Goal: Information Seeking & Learning: Learn about a topic

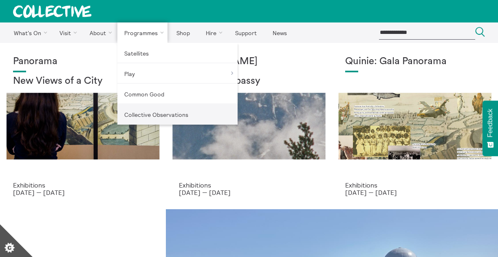
click at [143, 114] on link "Collective Observations" at bounding box center [177, 114] width 120 height 20
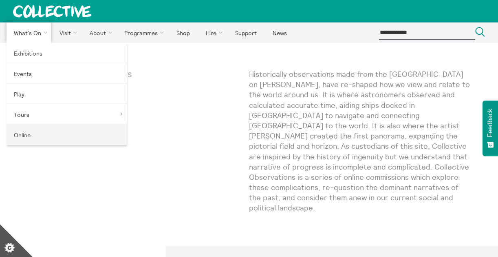
click at [19, 133] on link "Online" at bounding box center [67, 134] width 120 height 20
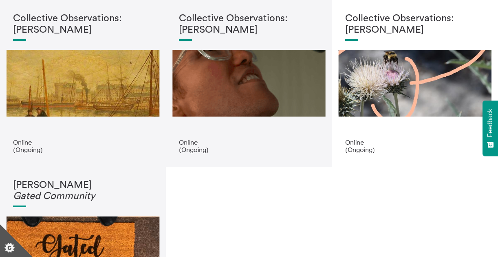
scroll to position [200, 0]
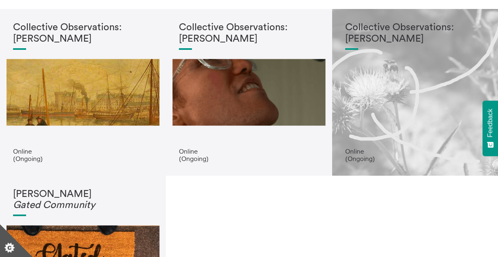
click at [370, 38] on h1 "Collective Observations: Scott Rogers" at bounding box center [415, 33] width 140 height 22
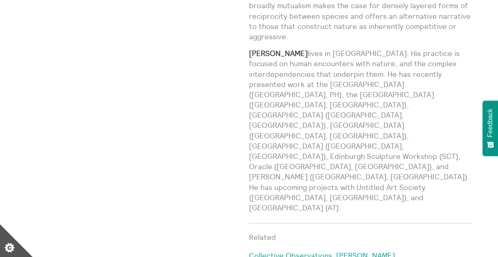
scroll to position [800, 0]
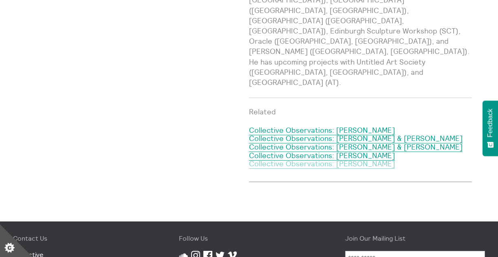
click at [297, 159] on link "Collective Observations: Karen Cunningham" at bounding box center [322, 164] width 146 height 10
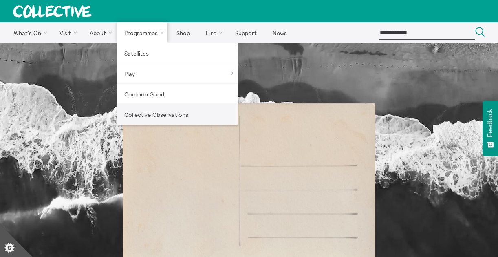
click at [151, 113] on link "Collective Observations" at bounding box center [177, 114] width 120 height 20
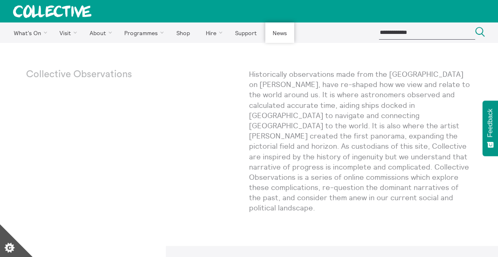
click at [280, 35] on link "News" at bounding box center [280, 32] width 29 height 20
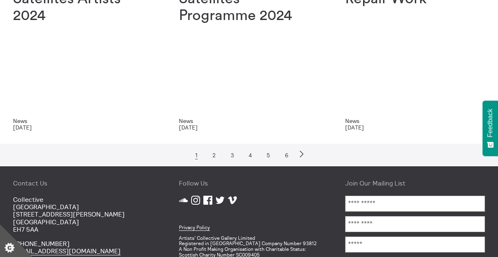
scroll to position [403, 0]
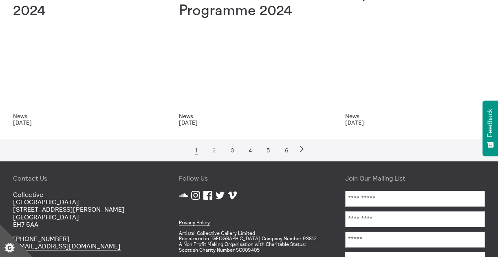
click at [214, 147] on link "2" at bounding box center [214, 149] width 10 height 7
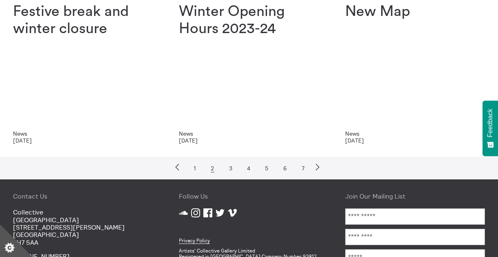
scroll to position [219, 0]
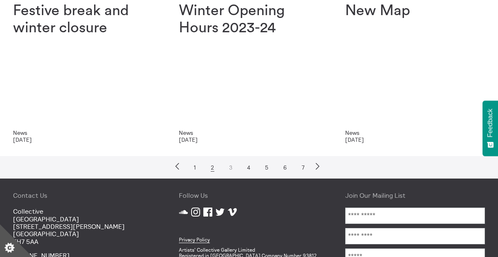
click at [230, 167] on link "3" at bounding box center [231, 167] width 10 height 7
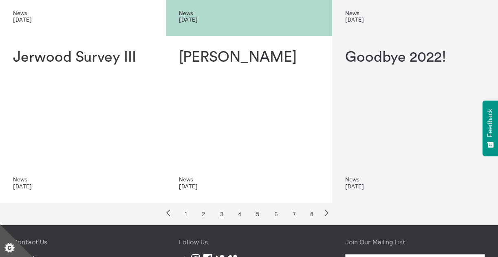
scroll to position [174, 0]
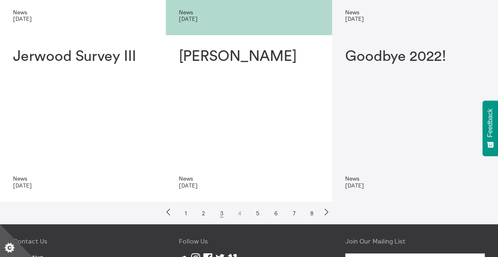
click at [238, 213] on link "4" at bounding box center [240, 212] width 10 height 7
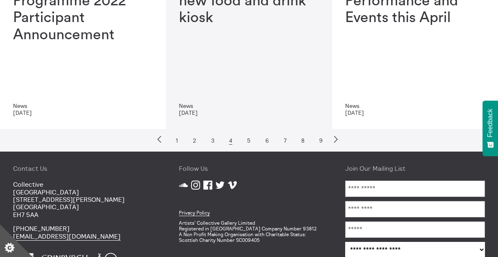
scroll to position [256, 0]
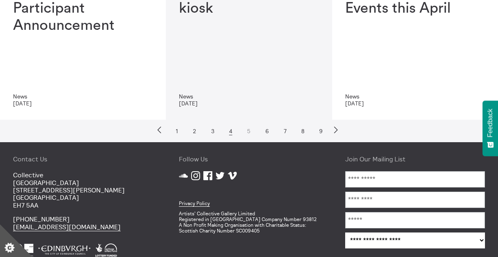
click at [246, 130] on link "5" at bounding box center [249, 130] width 10 height 7
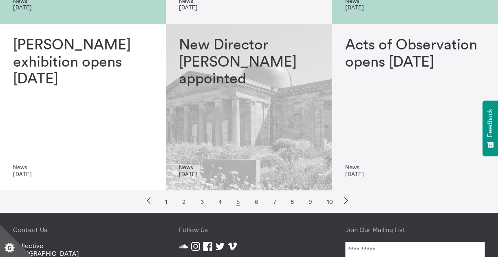
scroll to position [186, 0]
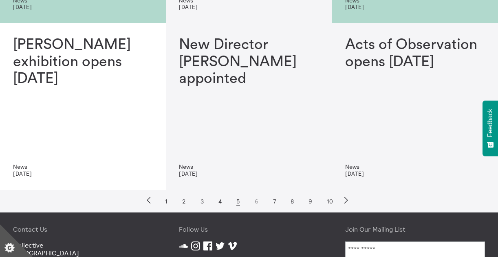
click at [255, 201] on link "6" at bounding box center [257, 200] width 10 height 7
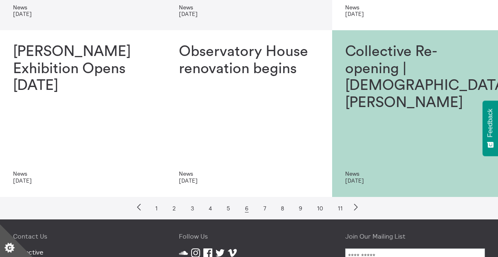
scroll to position [182, 0]
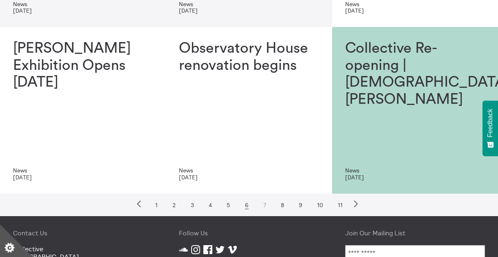
click at [265, 204] on link "7" at bounding box center [264, 204] width 9 height 7
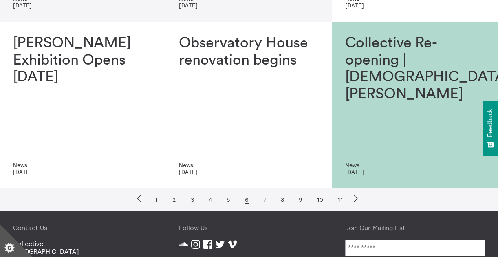
scroll to position [188, 0]
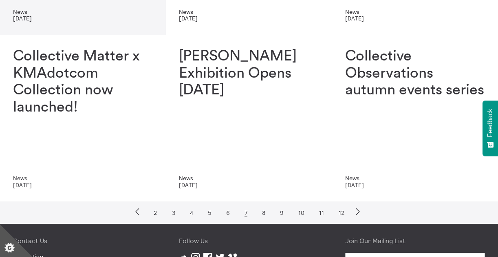
scroll to position [183, 0]
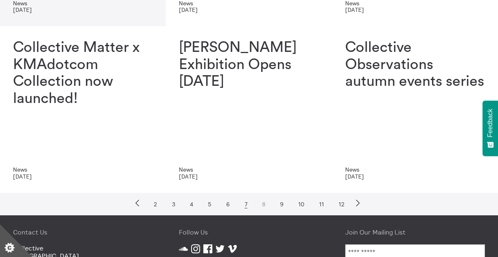
click at [264, 203] on link "8" at bounding box center [264, 203] width 10 height 7
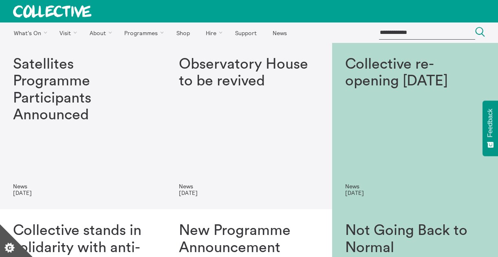
click at [421, 32] on input "search" at bounding box center [427, 32] width 96 height 13
type input "*****"
click at [476, 27] on button "Search Close" at bounding box center [481, 32] width 10 height 11
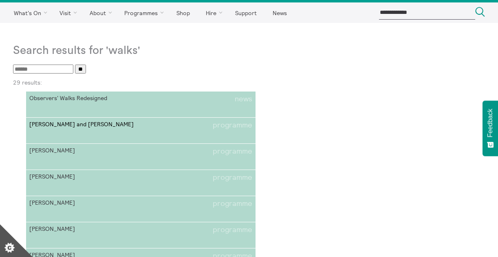
scroll to position [23, 0]
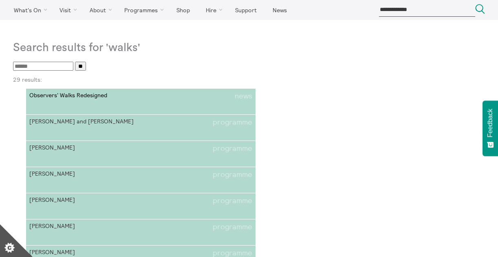
click at [86, 94] on span "Observers' Walks Redesigned" at bounding box center [85, 96] width 112 height 9
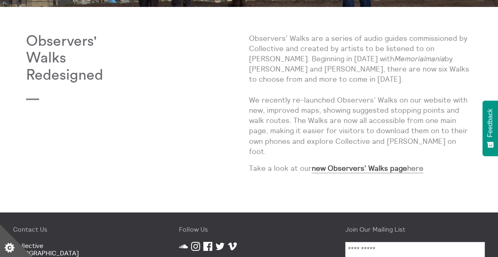
scroll to position [252, 0]
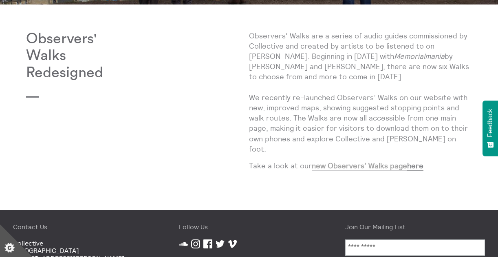
click at [367, 161] on strong "new Observers’ Walks page" at bounding box center [359, 165] width 95 height 9
